Goal: Transaction & Acquisition: Purchase product/service

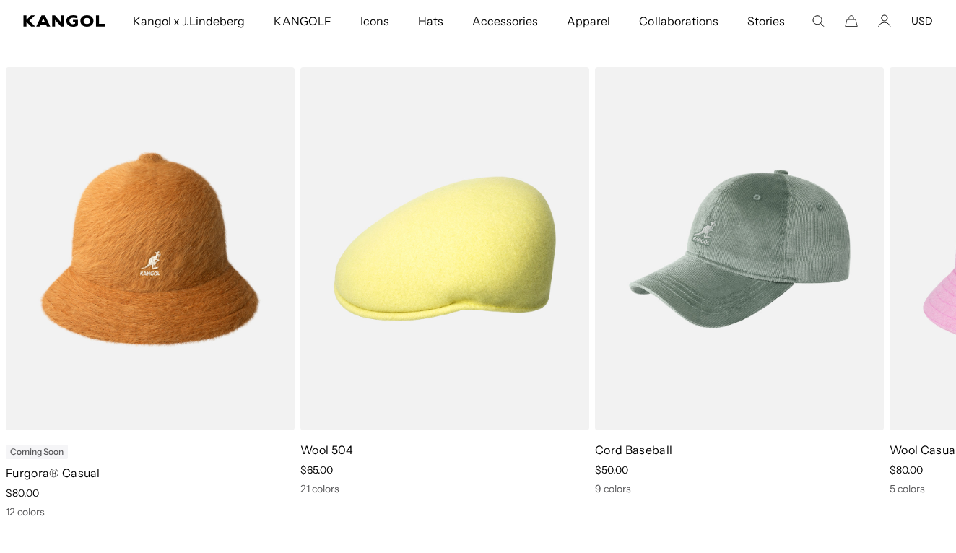
scroll to position [533, 0]
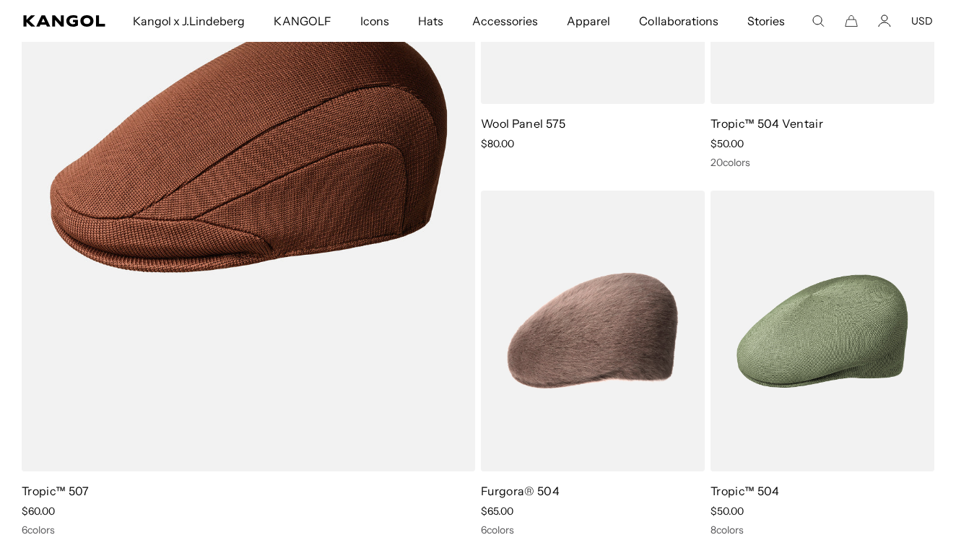
scroll to position [1085, 0]
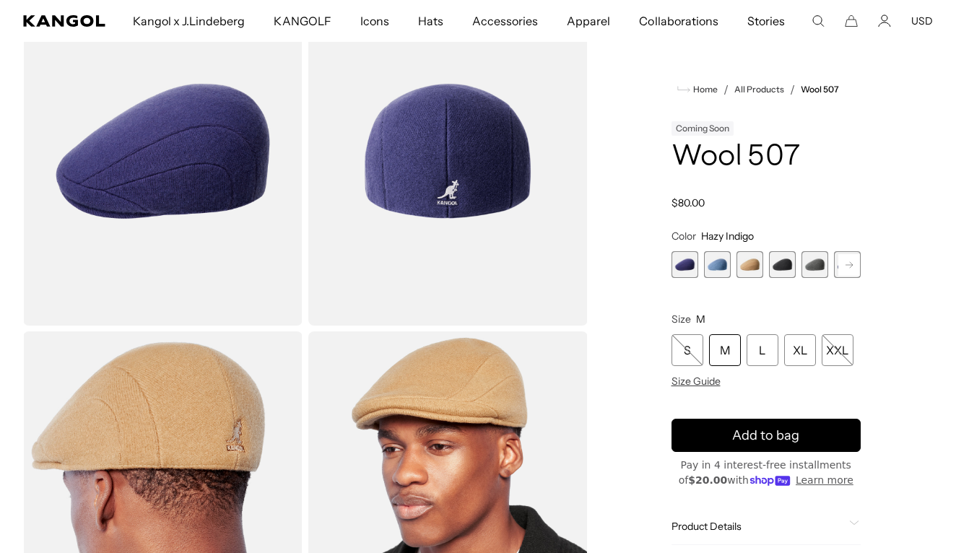
click at [784, 265] on span "4 of 7" at bounding box center [782, 264] width 27 height 27
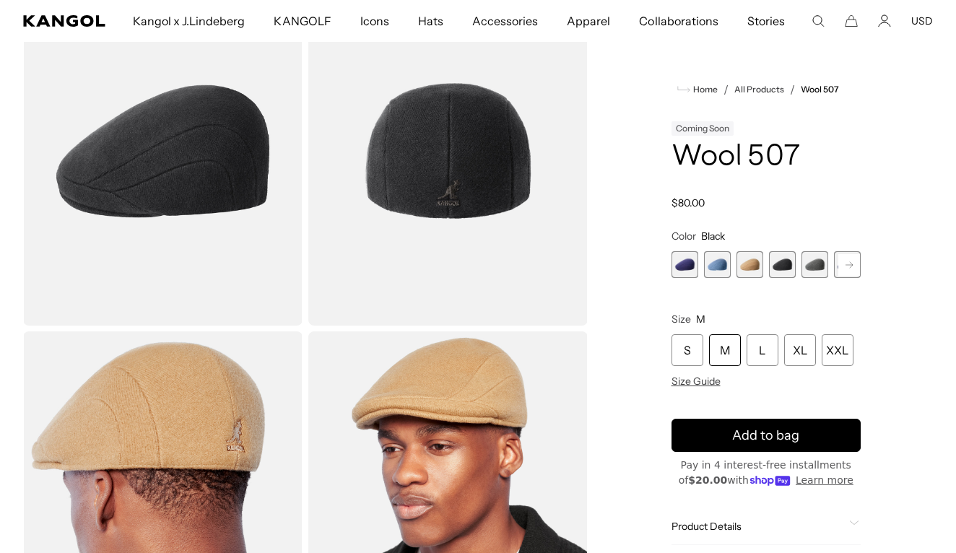
scroll to position [0, 298]
